Goal: Navigation & Orientation: Understand site structure

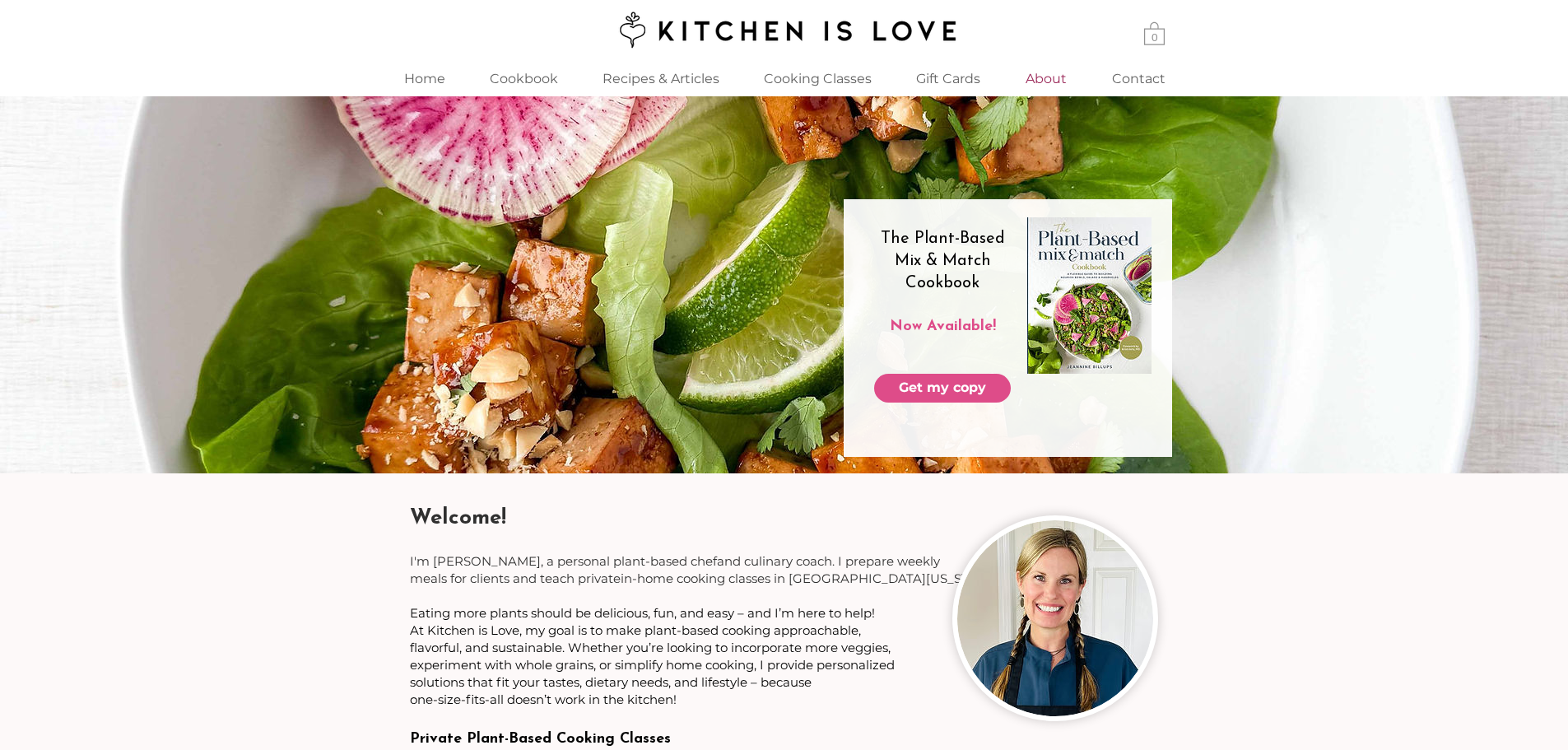
click at [1050, 73] on p "About" at bounding box center [1047, 78] width 58 height 35
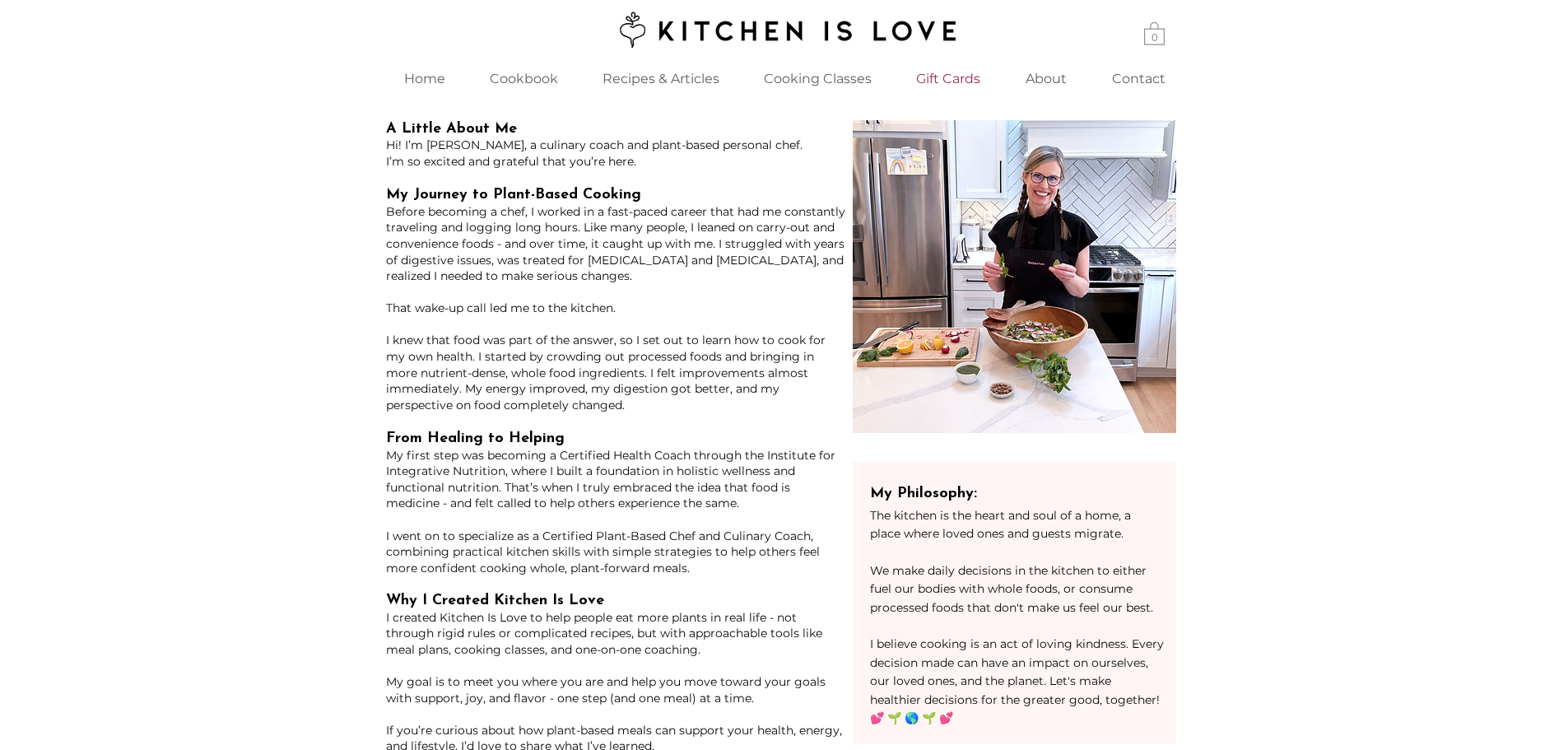
click at [971, 83] on p "Gift Cards" at bounding box center [949, 78] width 81 height 35
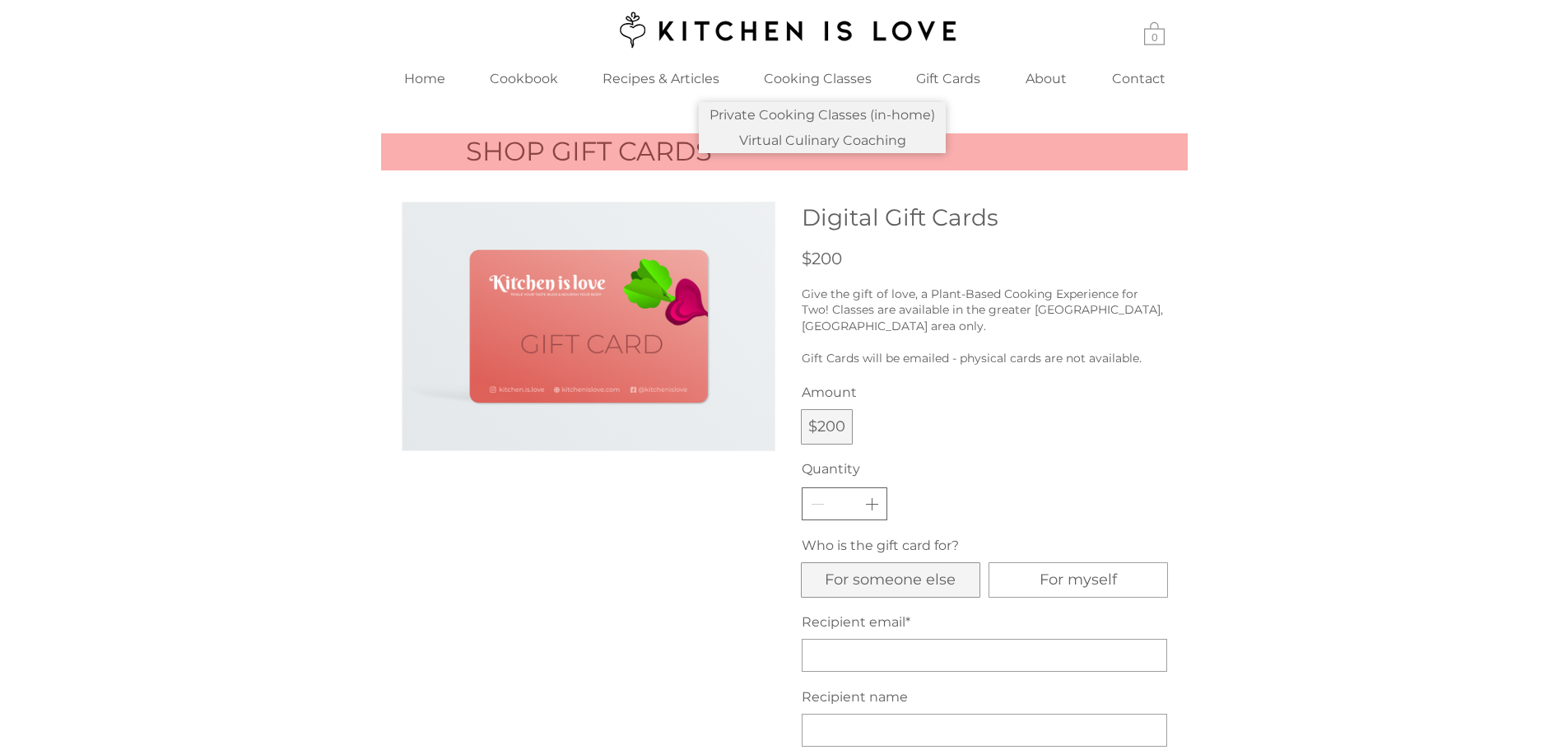
click at [862, 75] on p "Cooking Classes" at bounding box center [818, 78] width 125 height 35
click at [790, 116] on p "Private Cooking Classes (in-home)" at bounding box center [822, 114] width 239 height 25
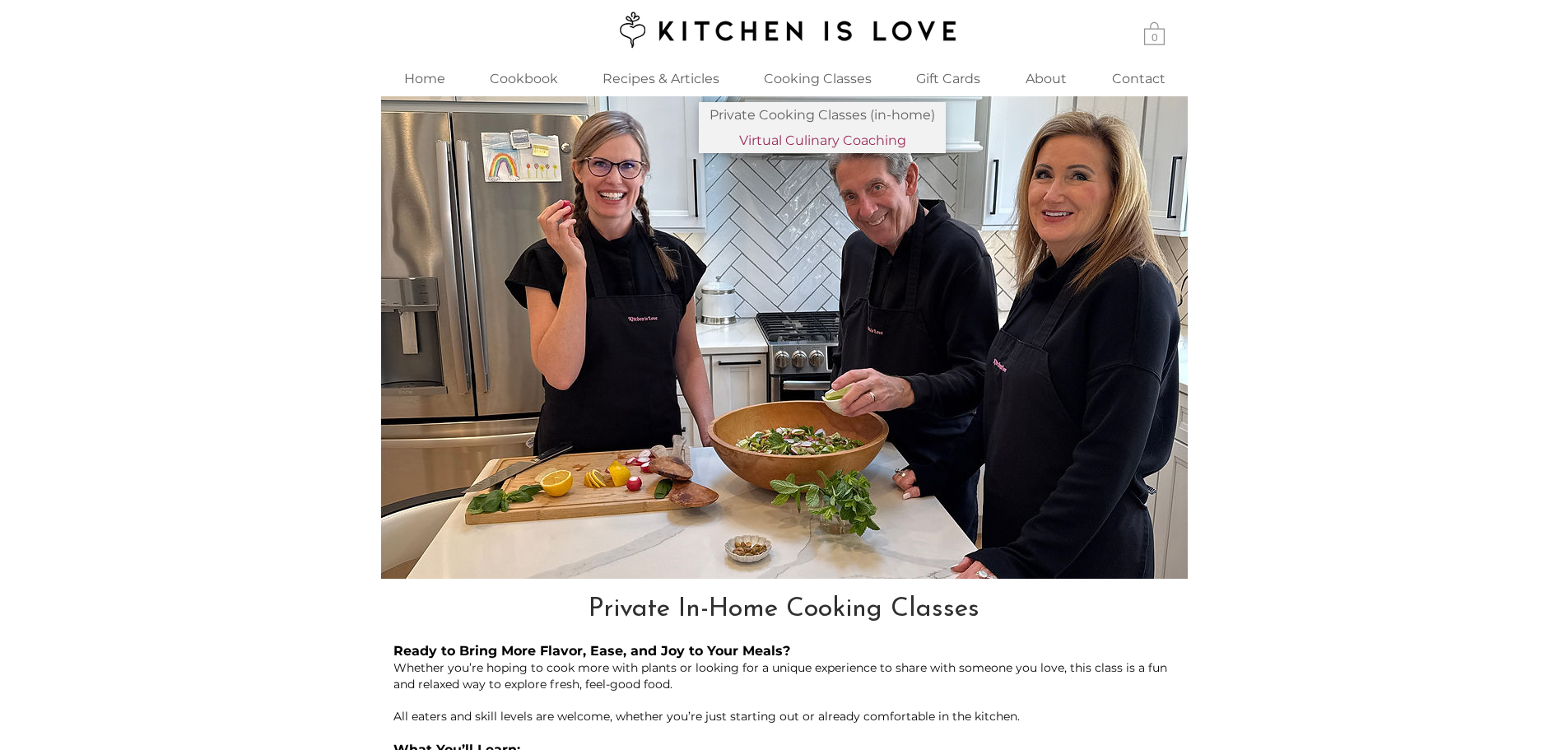
click at [788, 146] on p "Virtual Culinary Coaching" at bounding box center [822, 139] width 180 height 25
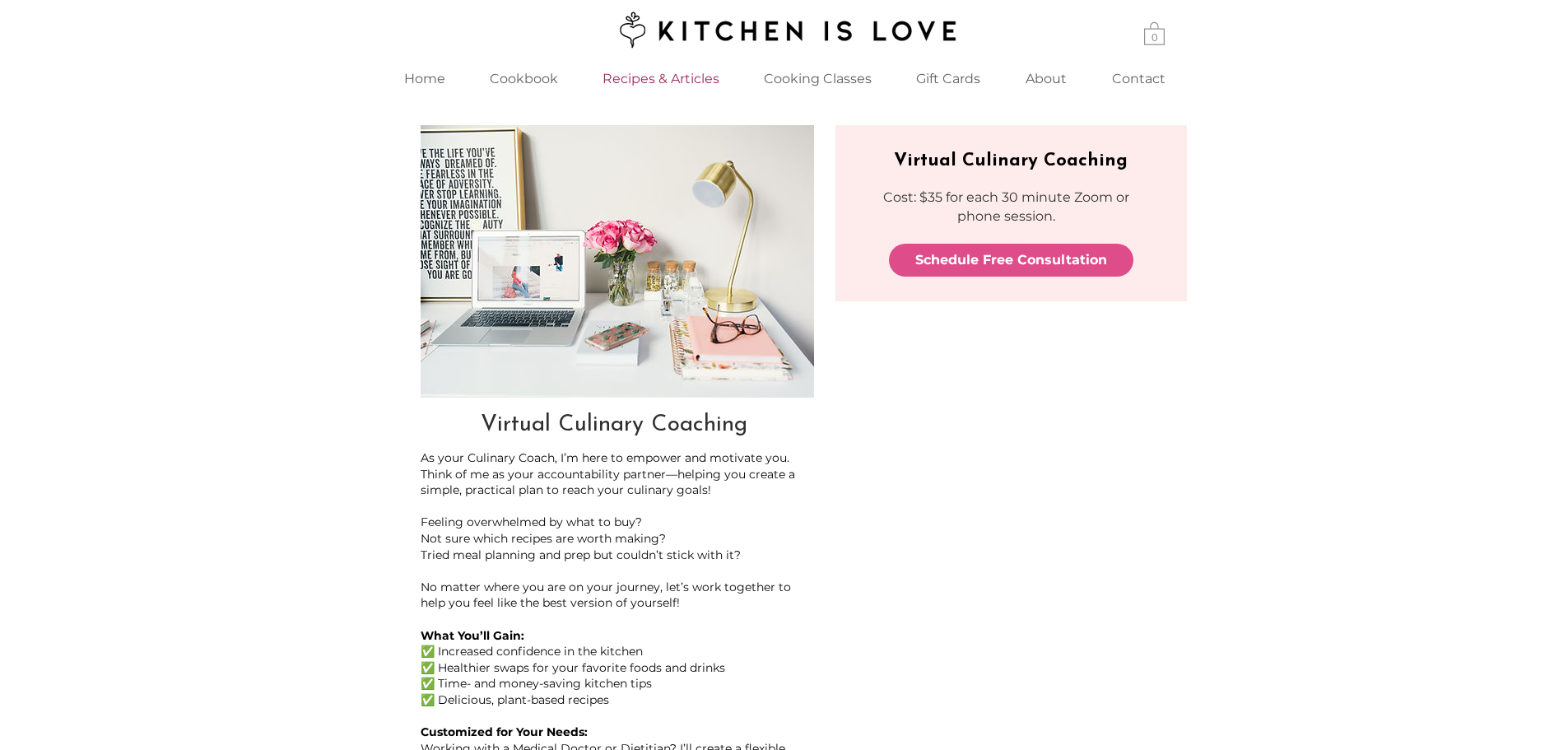
click at [646, 80] on p "Recipes & Articles" at bounding box center [661, 78] width 133 height 35
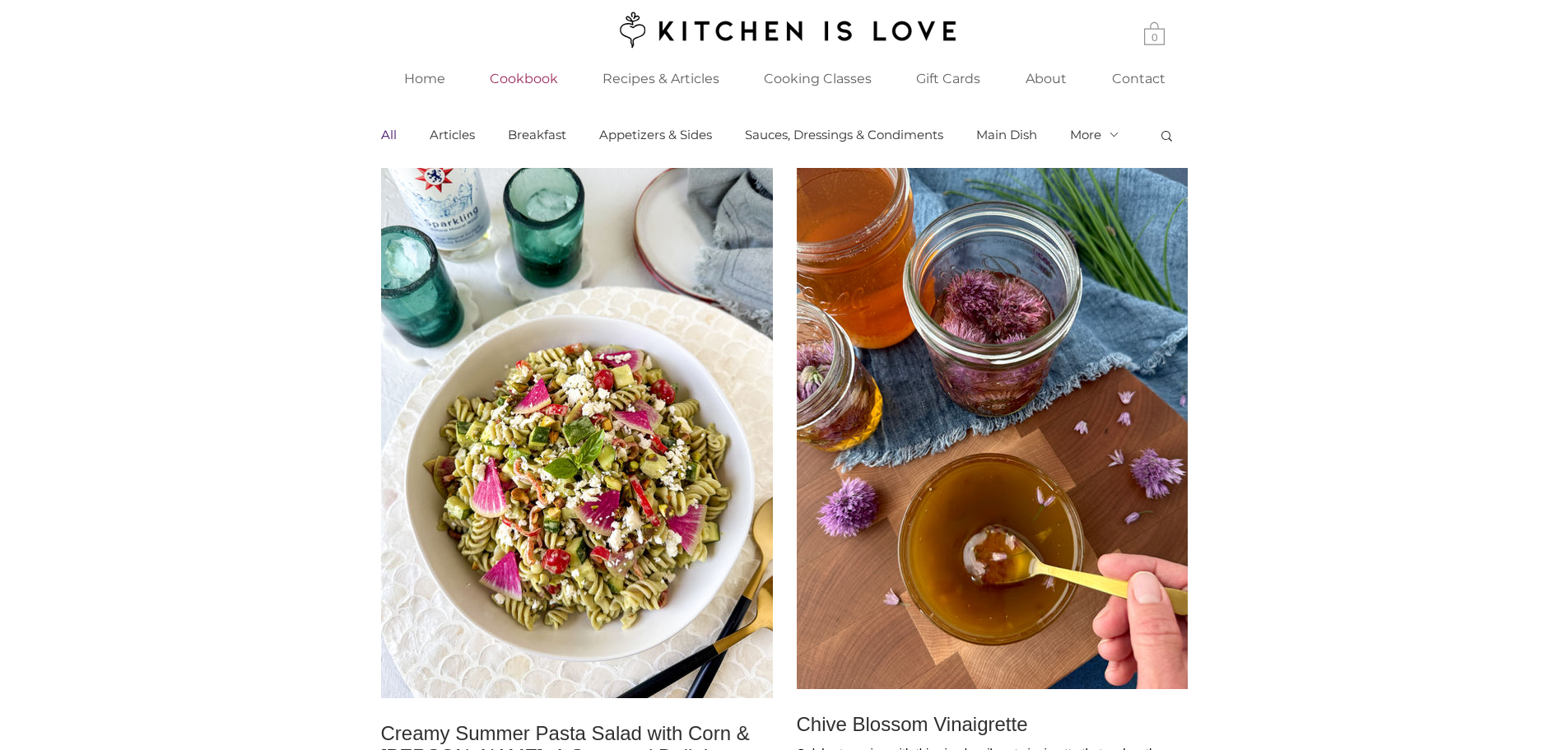
click at [530, 78] on p "Cookbook" at bounding box center [524, 78] width 85 height 35
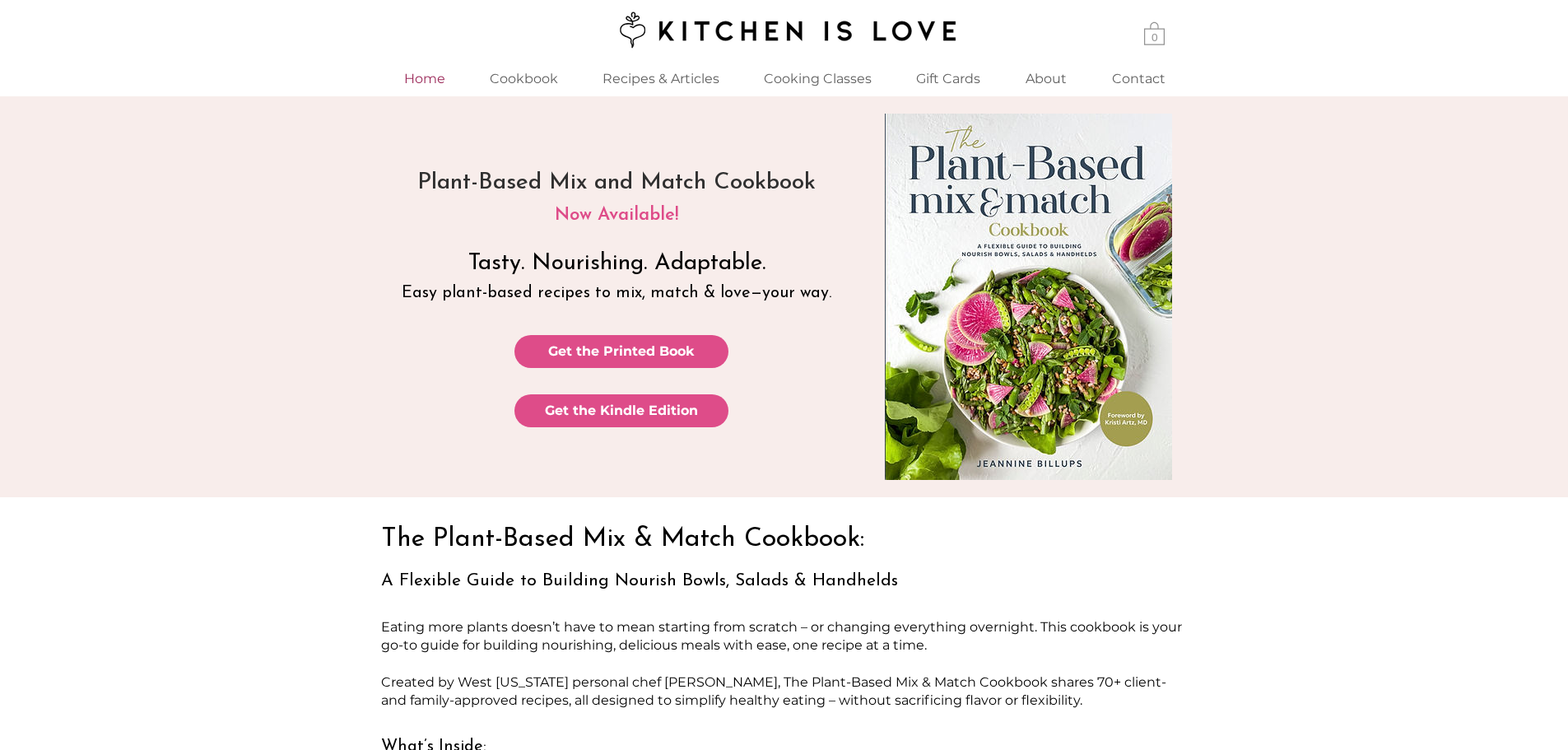
click at [424, 72] on p "Home" at bounding box center [425, 78] width 58 height 35
